Goal: Information Seeking & Learning: Learn about a topic

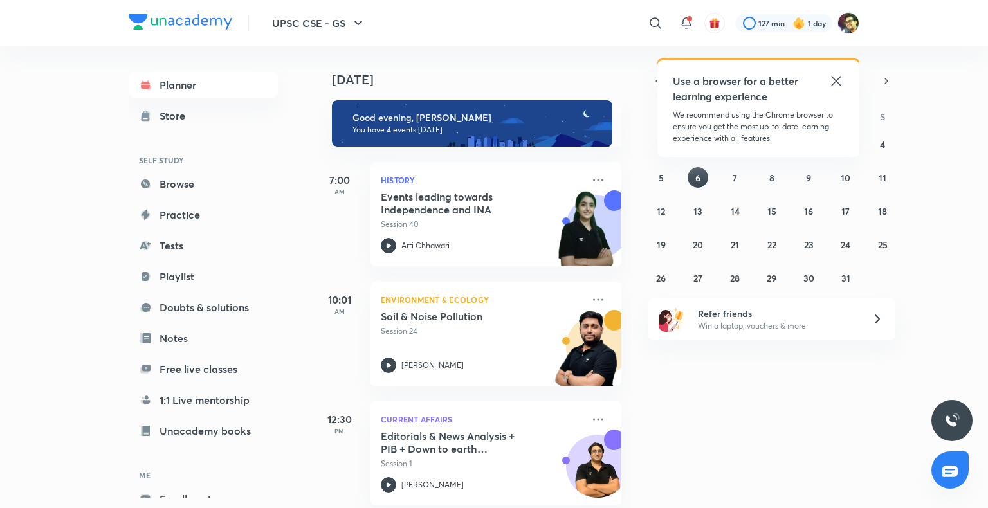
click at [841, 78] on icon at bounding box center [836, 80] width 15 height 15
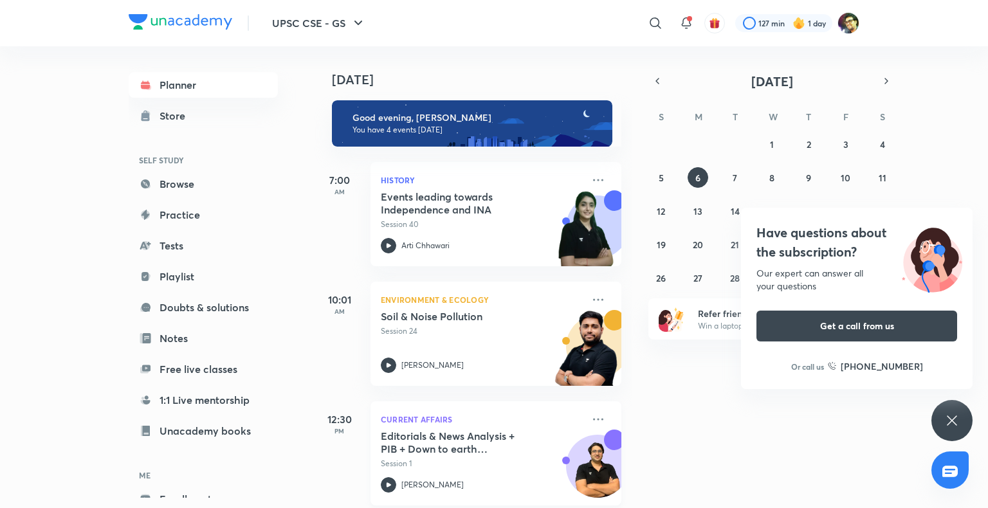
click at [441, 441] on h5 "Editorials & News Analysis + PIB + Down to earth (October) - L1" at bounding box center [461, 443] width 160 height 26
